Goal: Check status: Check status

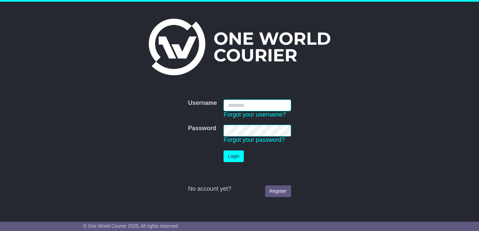
type input "**********"
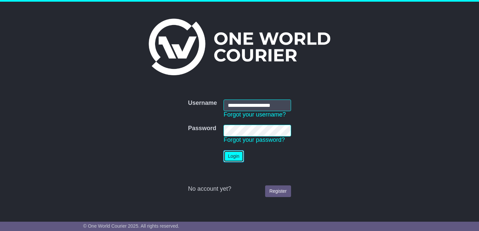
click at [235, 157] on button "Login" at bounding box center [234, 156] width 20 height 12
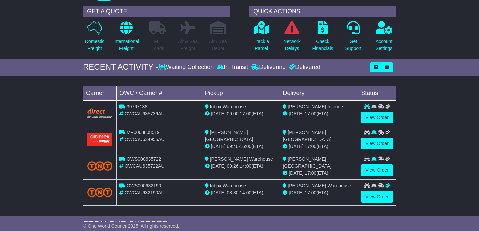
scroll to position [48, 0]
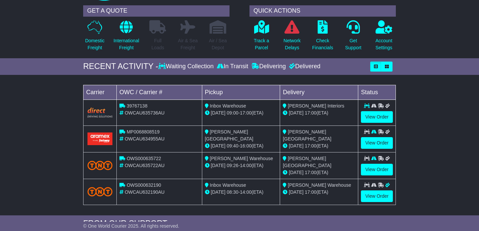
drag, startPoint x: 0, startPoint y: 0, endPoint x: 438, endPoint y: 98, distance: 448.7
click at [438, 98] on div "Loading... No bookings found Carrier OWC / Carrier # Pickup Delivery Status 397…" at bounding box center [239, 146] width 479 height 137
click at [375, 141] on link "View Order" at bounding box center [377, 143] width 32 height 12
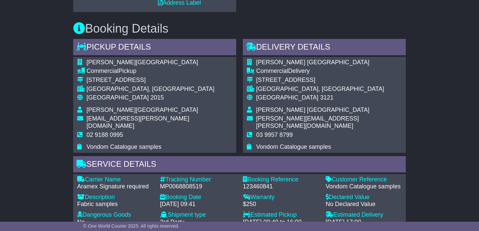
scroll to position [325, 0]
